Goal: Download file/media

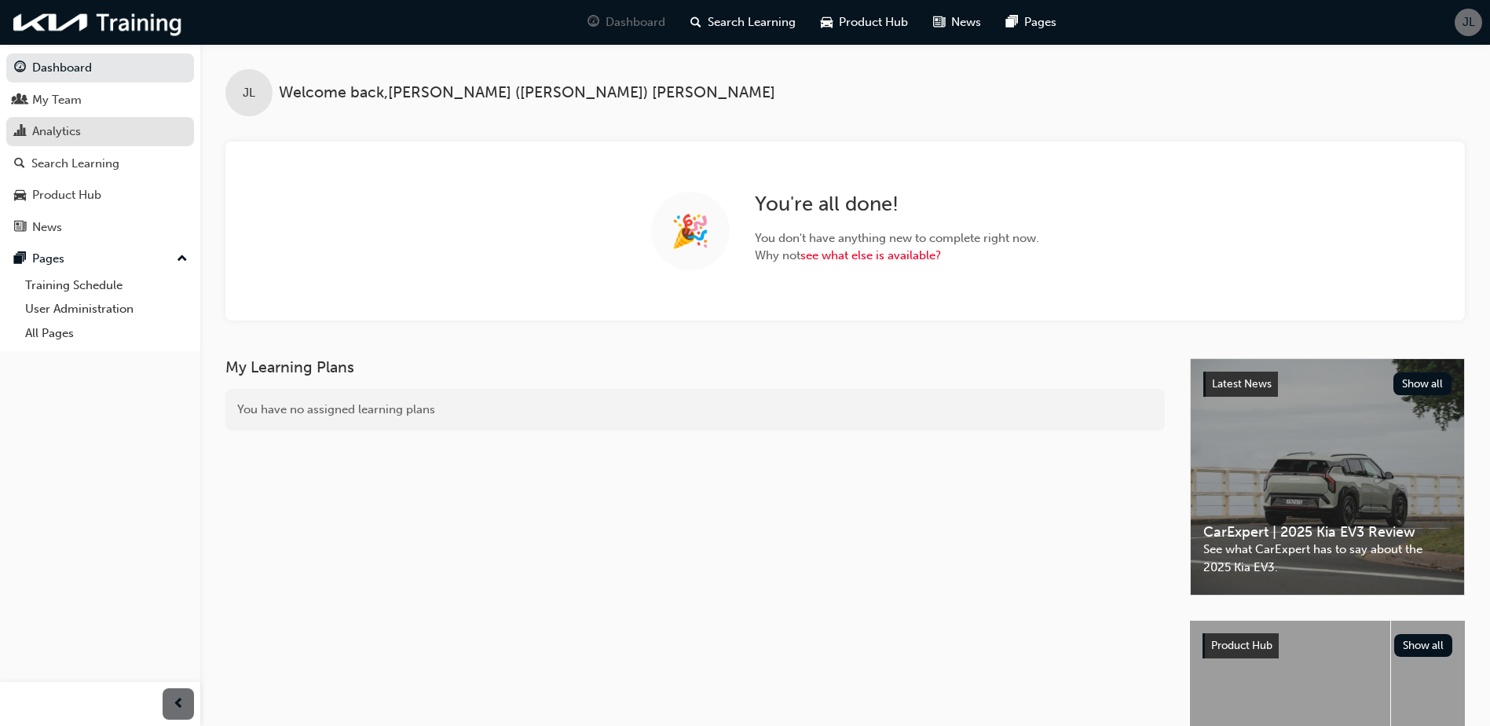
click at [79, 130] on div "Analytics" at bounding box center [56, 132] width 49 height 18
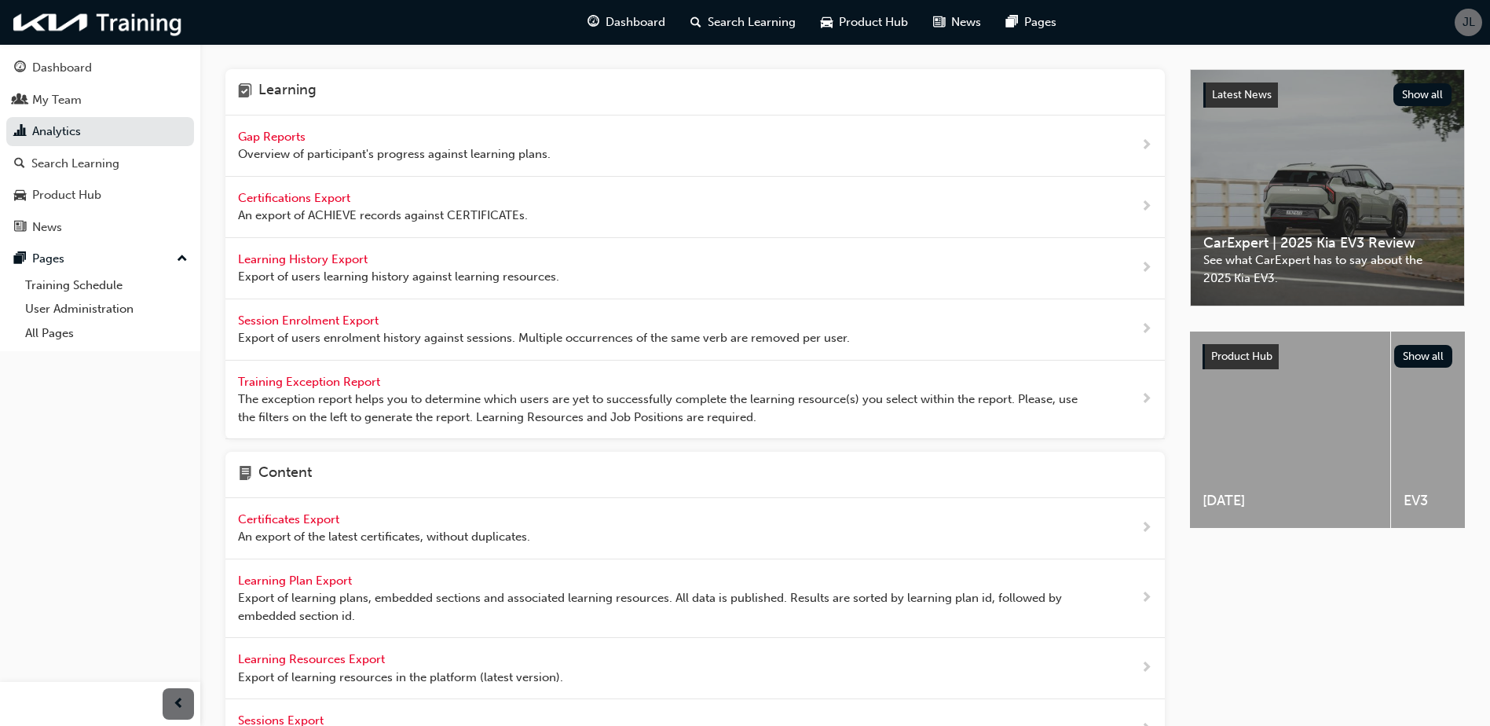
click at [283, 264] on span "Learning History Export" at bounding box center [304, 259] width 133 height 14
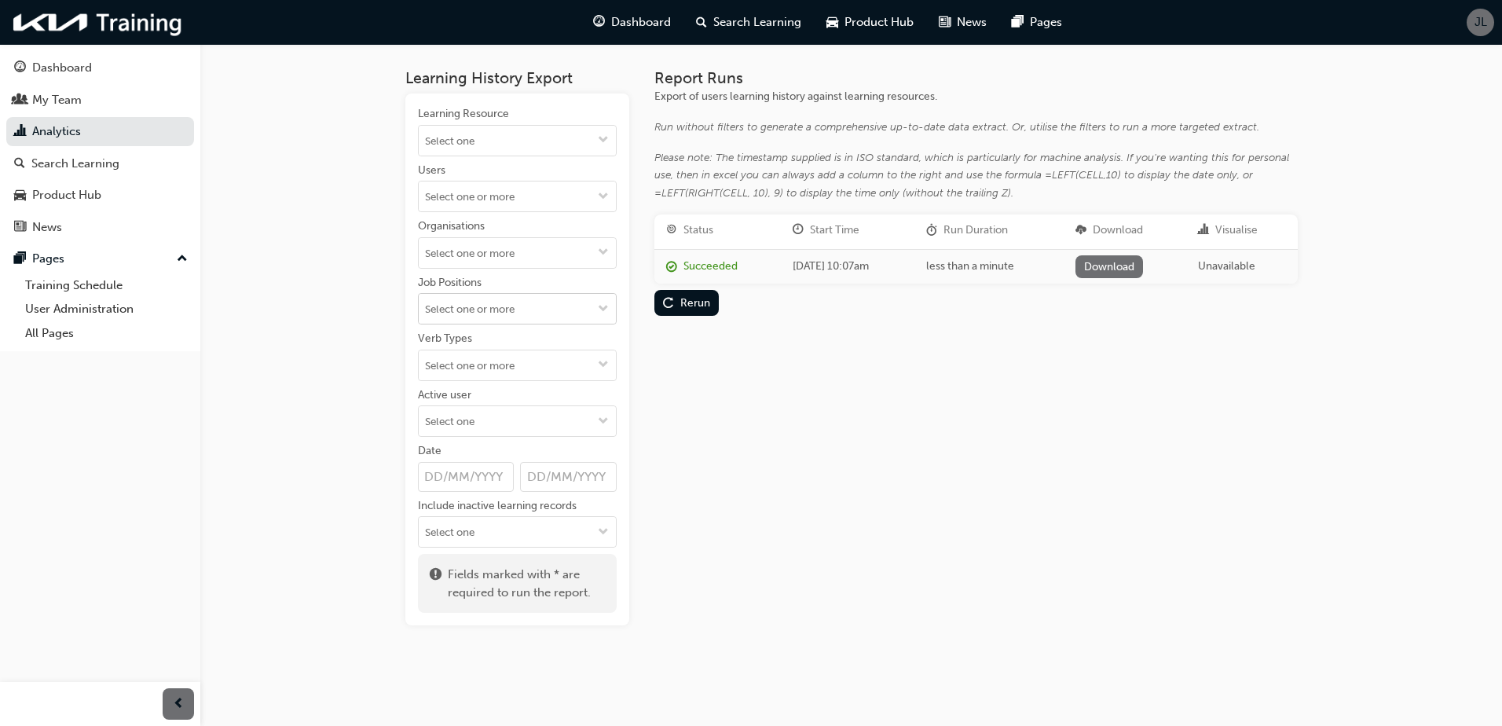
click at [486, 310] on input "Job Positions" at bounding box center [517, 309] width 197 height 30
type input "serv"
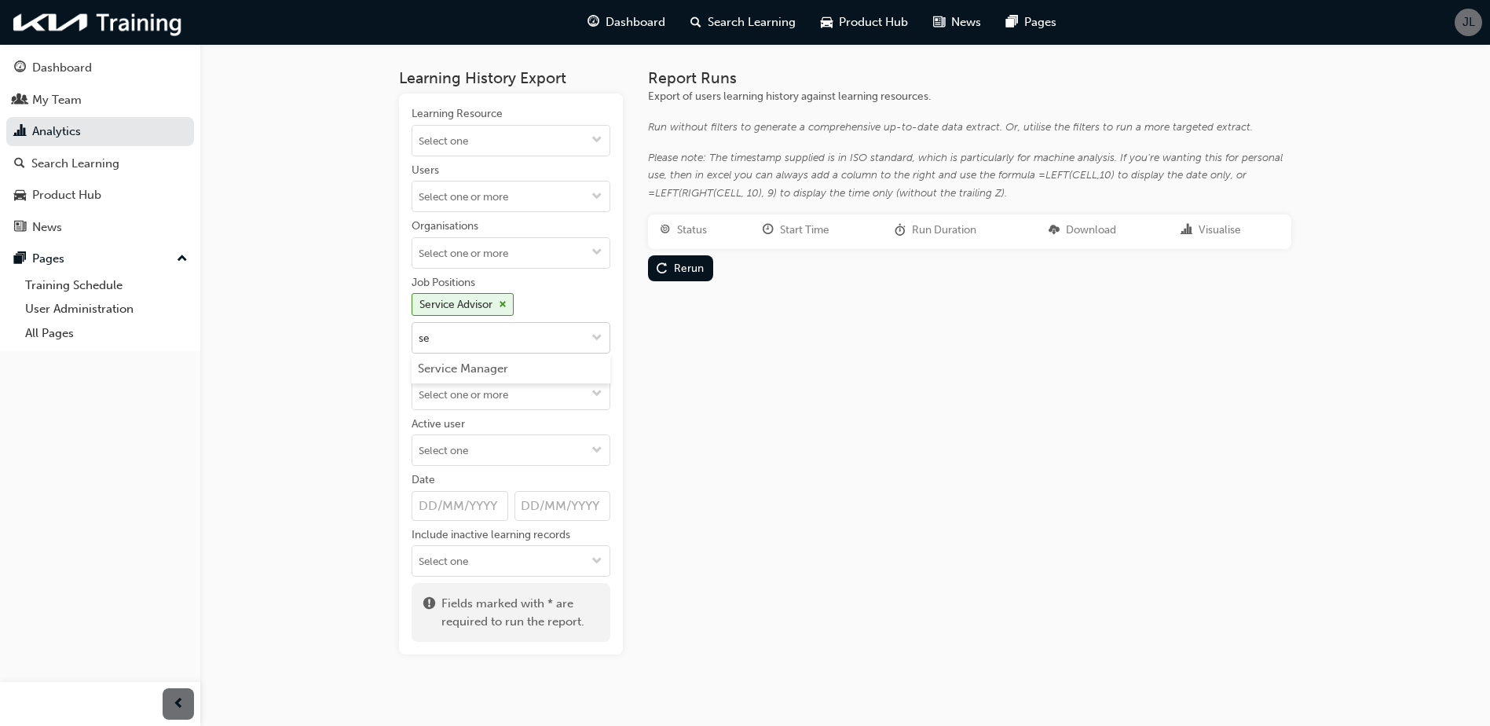
type input "ser"
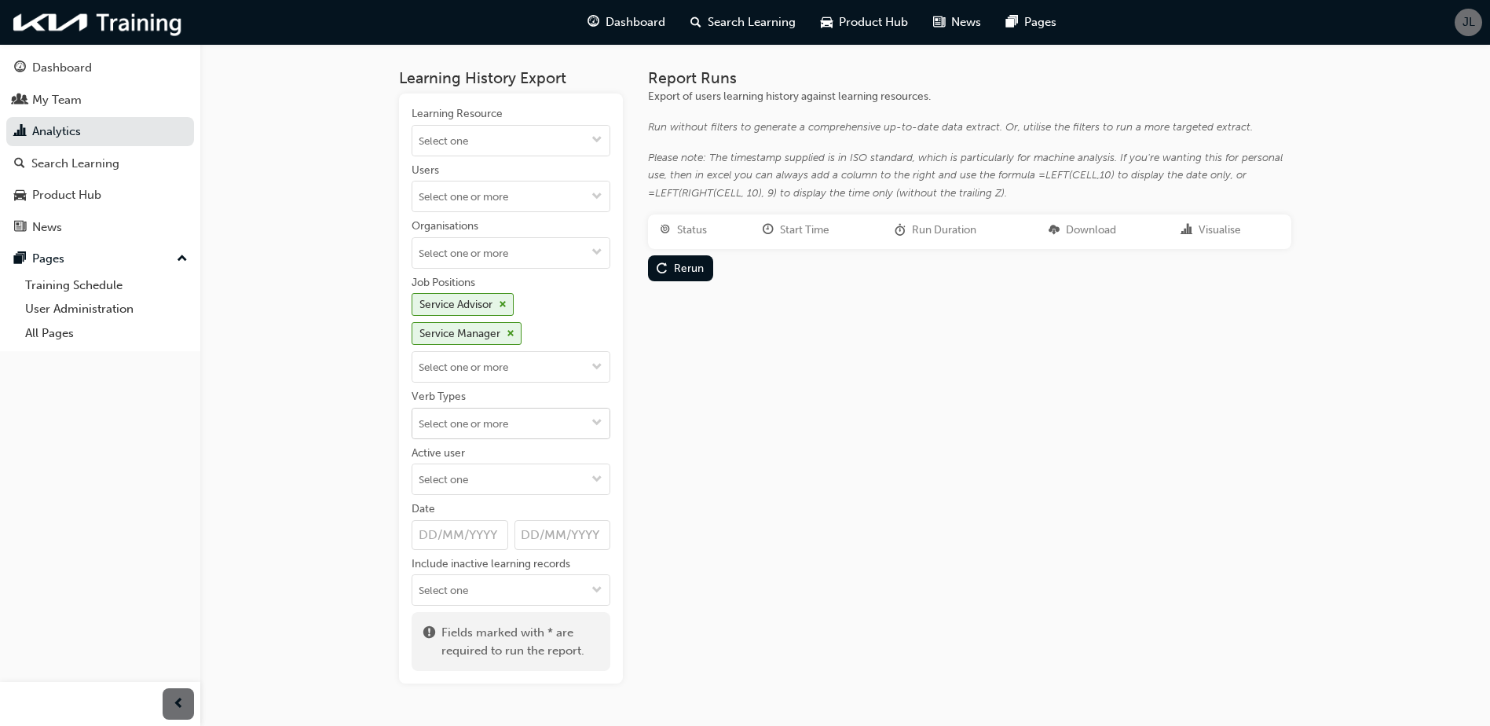
click at [477, 427] on input "Verb Types" at bounding box center [510, 424] width 197 height 30
click at [774, 457] on div "Report Runs Export of users learning history against learning resources. Run wi…" at bounding box center [969, 376] width 643 height 614
click at [541, 530] on input "Date" at bounding box center [563, 535] width 97 height 30
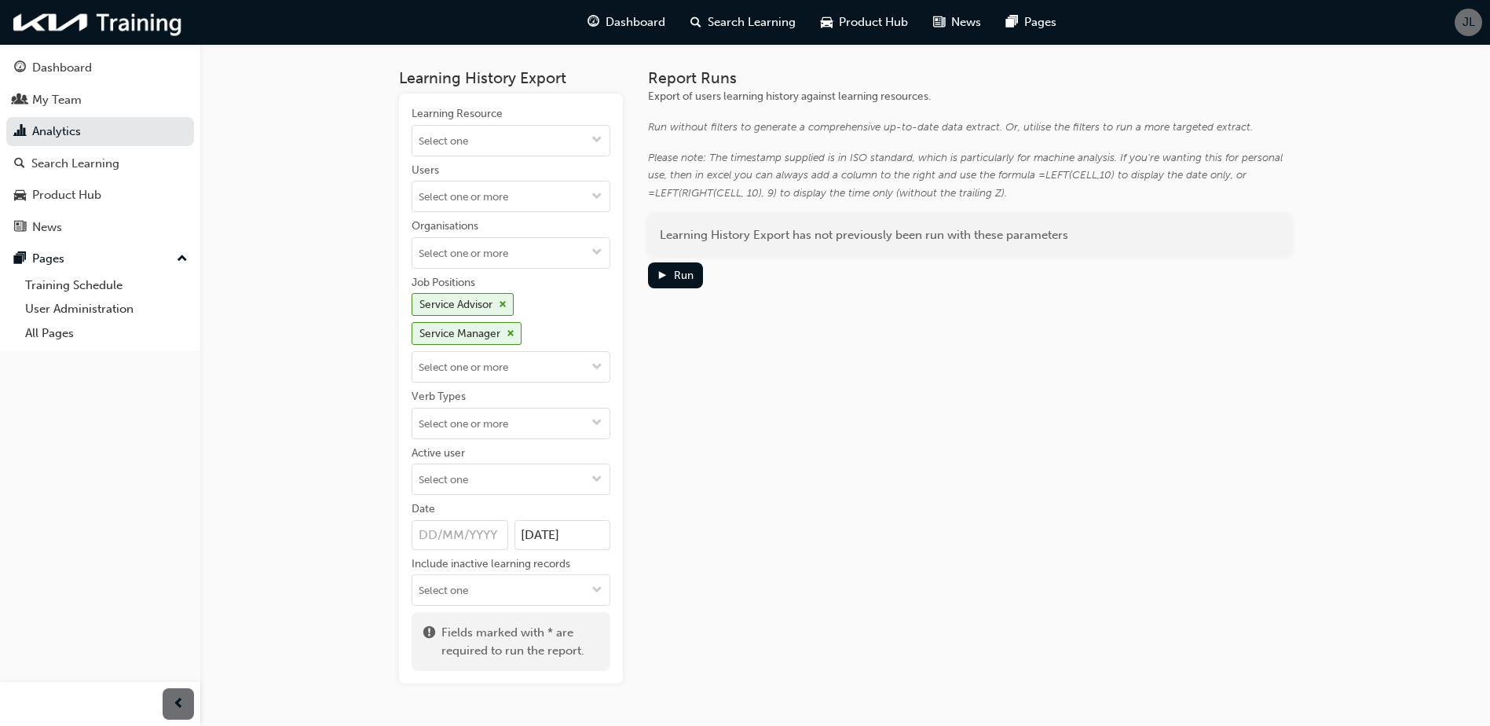
type input "[DATE]"
click at [711, 463] on div "Report Runs Export of users learning history against learning resources. Run wi…" at bounding box center [969, 376] width 643 height 614
click at [595, 594] on span "down-icon" at bounding box center [597, 591] width 11 height 13
click at [761, 544] on div "Report Runs Export of users learning history against learning resources. Run wi…" at bounding box center [969, 376] width 643 height 614
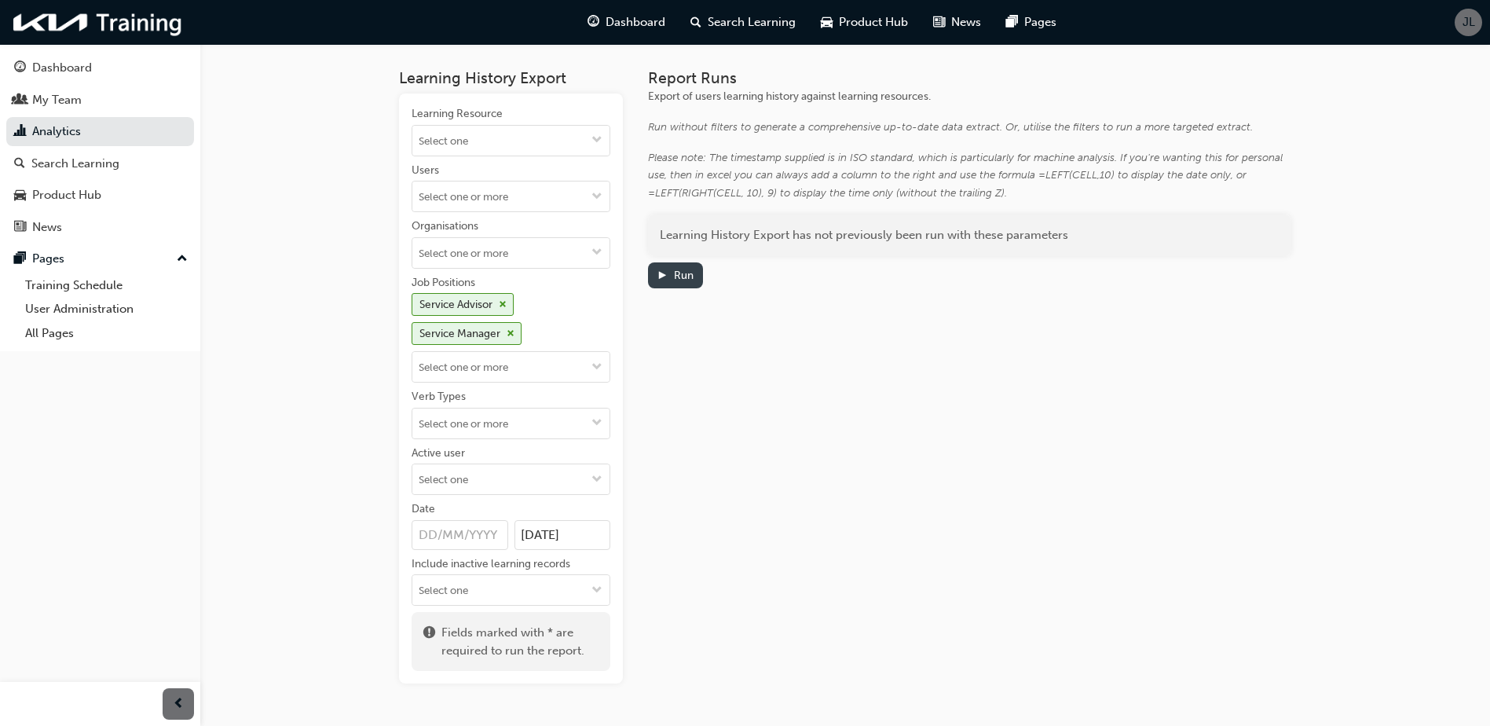
click at [691, 277] on div "Run" at bounding box center [684, 275] width 20 height 13
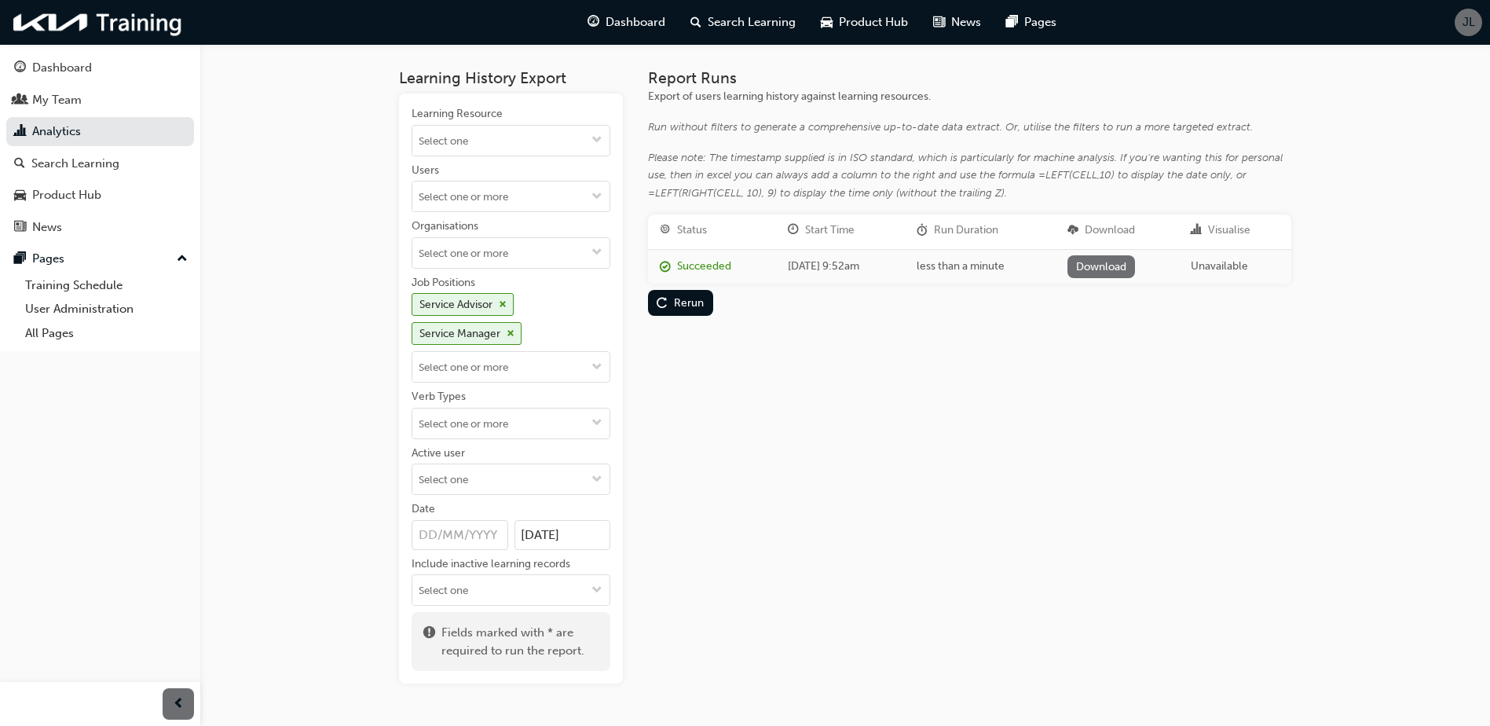
click at [1116, 269] on link "Download" at bounding box center [1102, 266] width 68 height 23
click at [130, 132] on link "Analytics" at bounding box center [100, 131] width 188 height 29
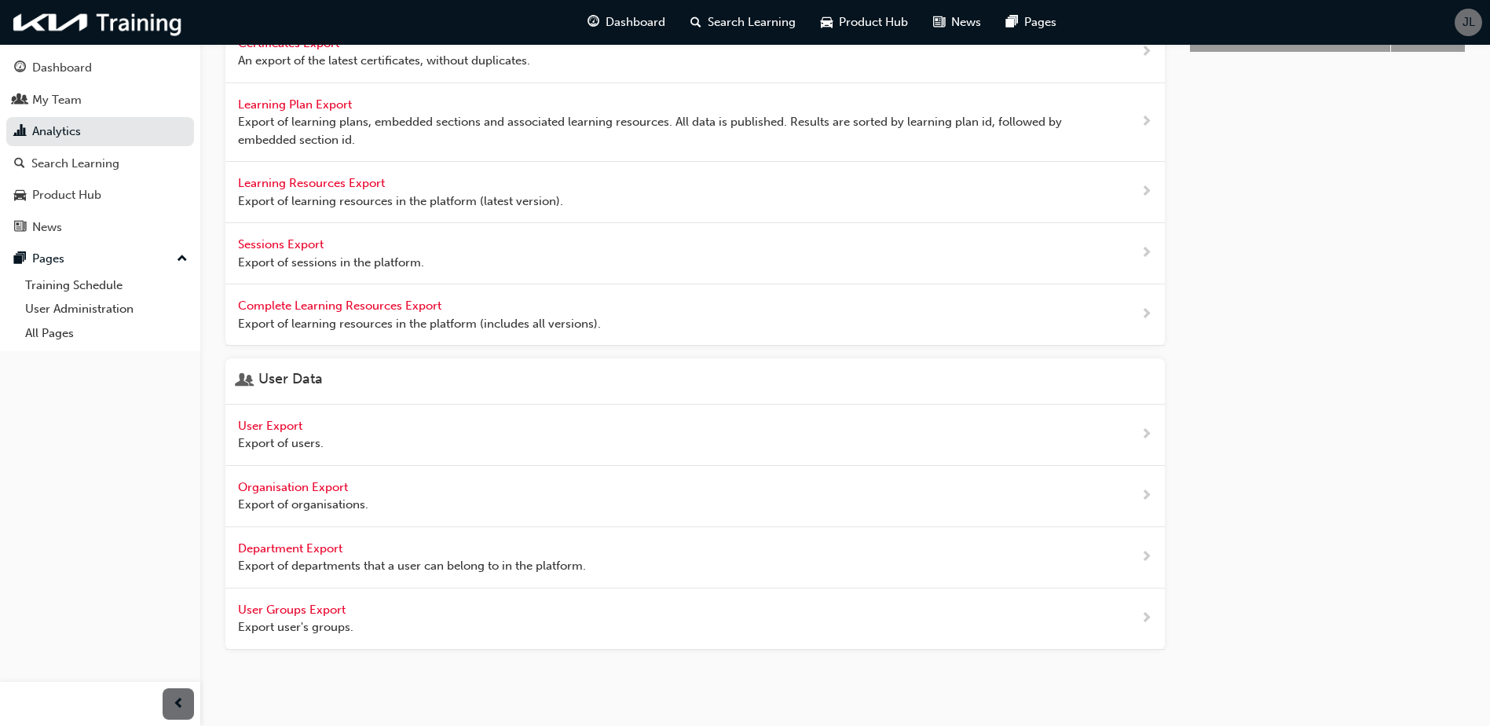
scroll to position [477, 0]
click at [308, 431] on div "User Export Export of users." at bounding box center [281, 433] width 86 height 35
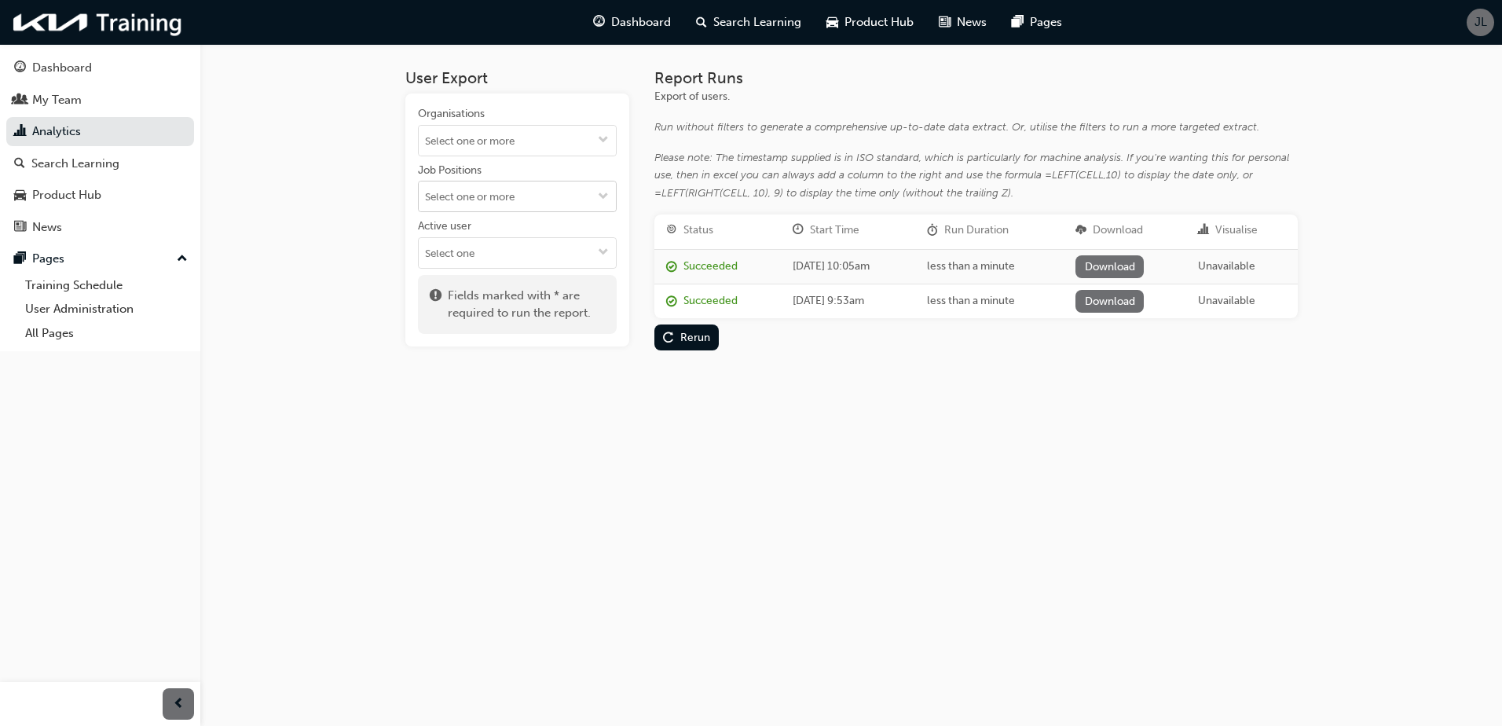
click at [489, 196] on input "Job Positions" at bounding box center [517, 196] width 197 height 30
type input "ser"
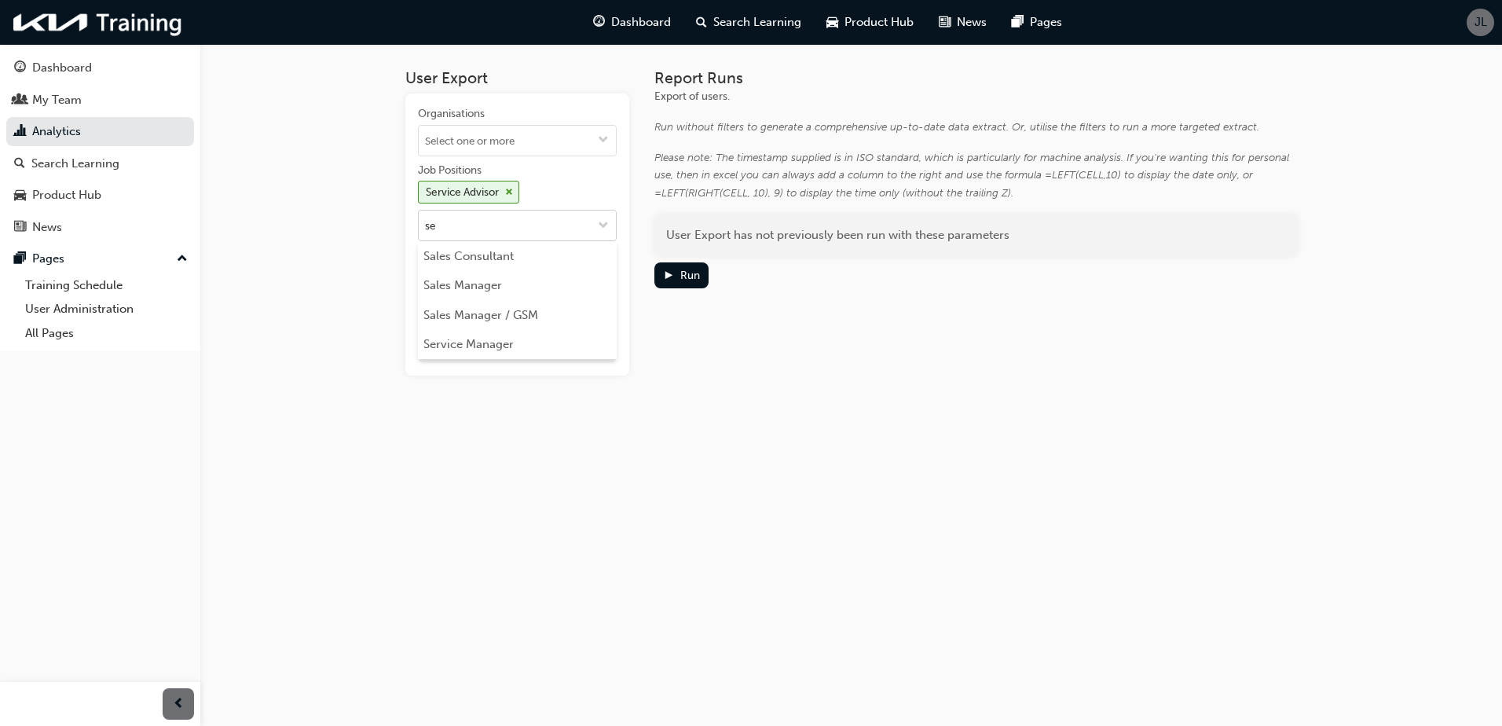
type input "ser"
click at [681, 278] on div "Run" at bounding box center [690, 275] width 20 height 13
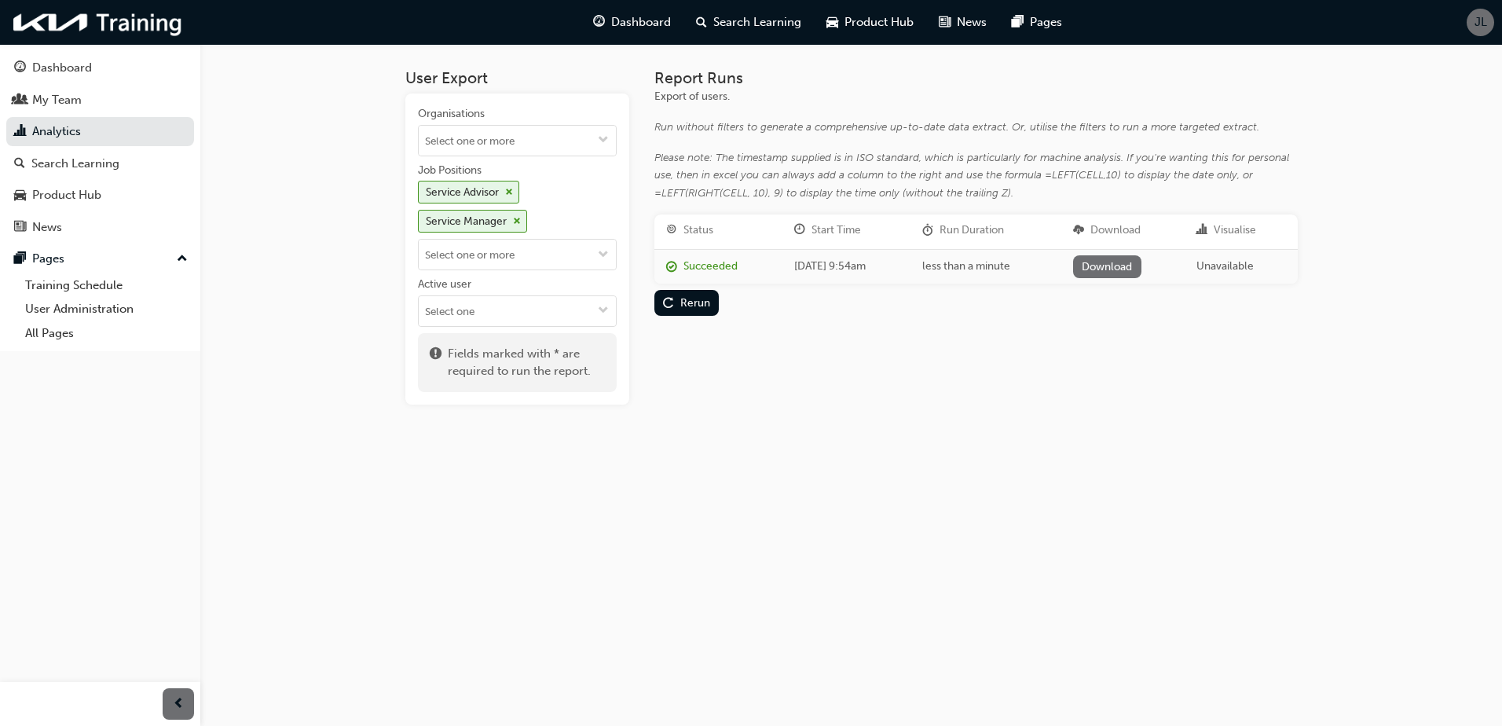
click at [1115, 266] on link "Download" at bounding box center [1107, 266] width 68 height 23
click at [962, 416] on div "User Export Organisations Job Positions Service Advisor Service Manager Active …" at bounding box center [851, 249] width 943 height 411
click at [576, 317] on input "Active user" at bounding box center [517, 311] width 197 height 30
click at [585, 259] on input "Job Positions Service Advisor Service Manager" at bounding box center [517, 255] width 197 height 30
click at [939, 489] on div "User Export Organisations Job Positions Service Advisor Service Manager No opti…" at bounding box center [751, 363] width 1502 height 726
